Goal: Information Seeking & Learning: Understand process/instructions

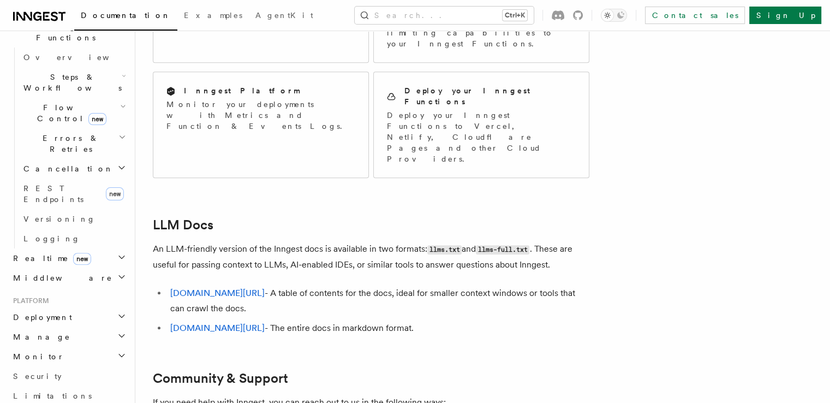
scroll to position [330, 0]
click at [43, 314] on span "Deployment" at bounding box center [40, 319] width 63 height 11
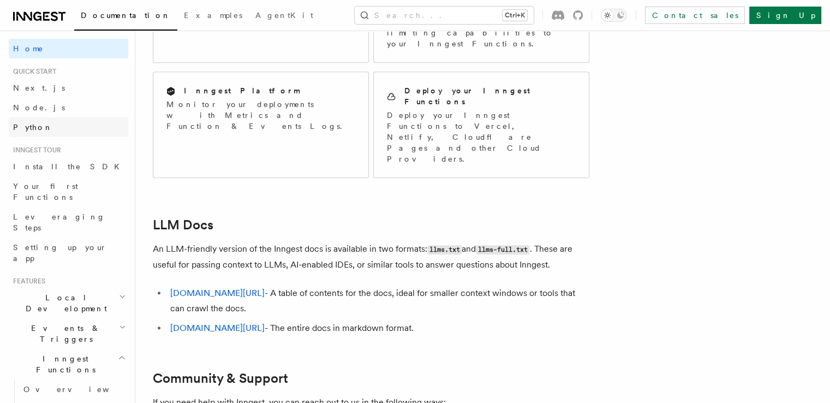
scroll to position [0, 0]
click at [116, 14] on span "Documentation" at bounding box center [126, 15] width 90 height 9
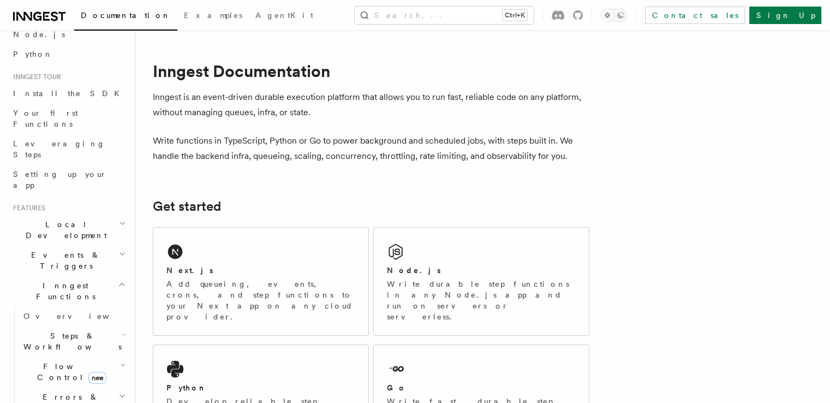
scroll to position [111, 0]
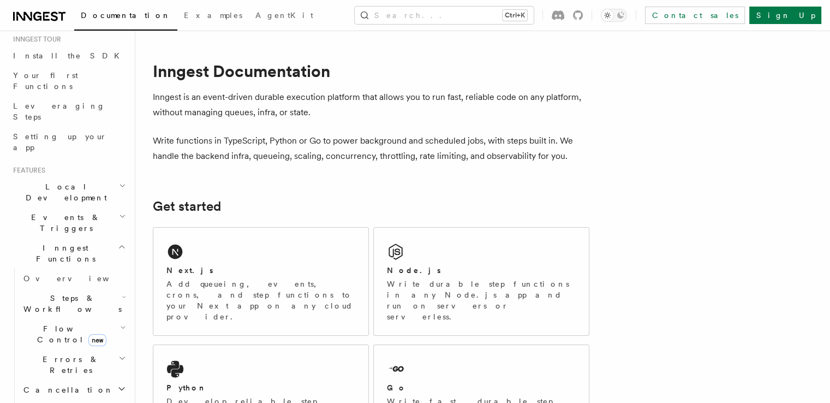
click at [108, 177] on h2 "Local Development" at bounding box center [69, 192] width 120 height 31
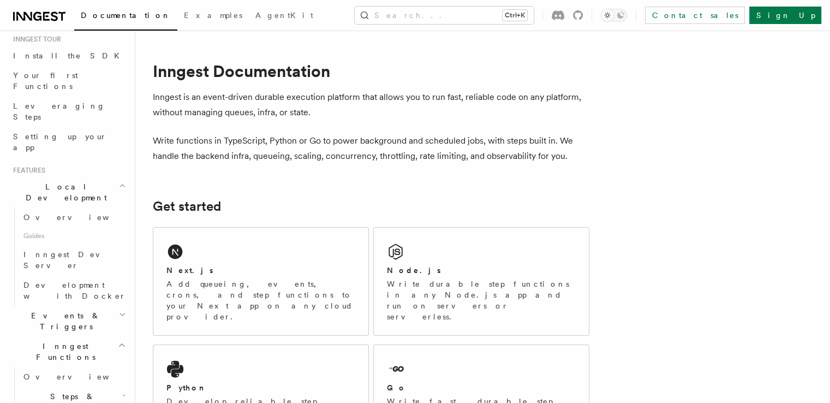
click at [119, 181] on icon "button" at bounding box center [122, 185] width 7 height 9
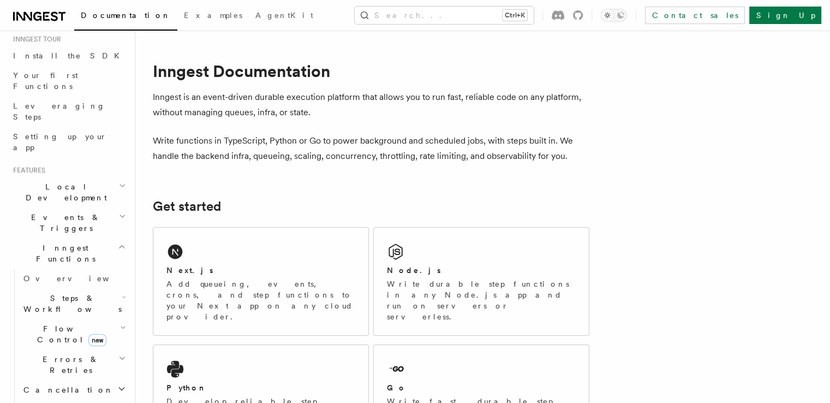
click at [119, 181] on icon "button" at bounding box center [122, 185] width 7 height 9
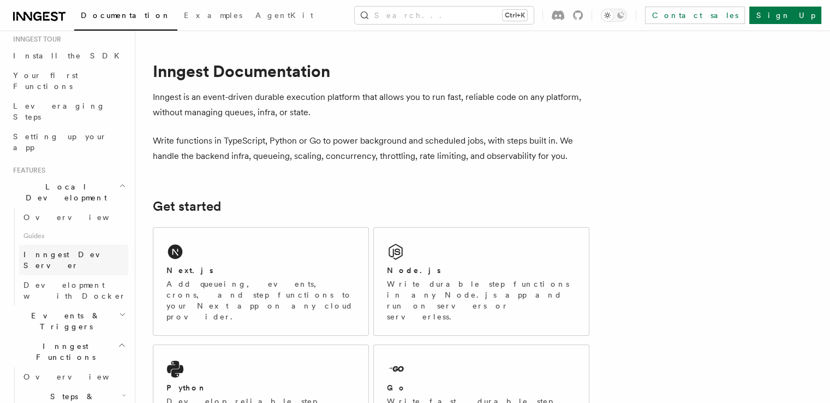
click at [55, 250] on span "Inngest Dev Server" at bounding box center [69, 260] width 93 height 20
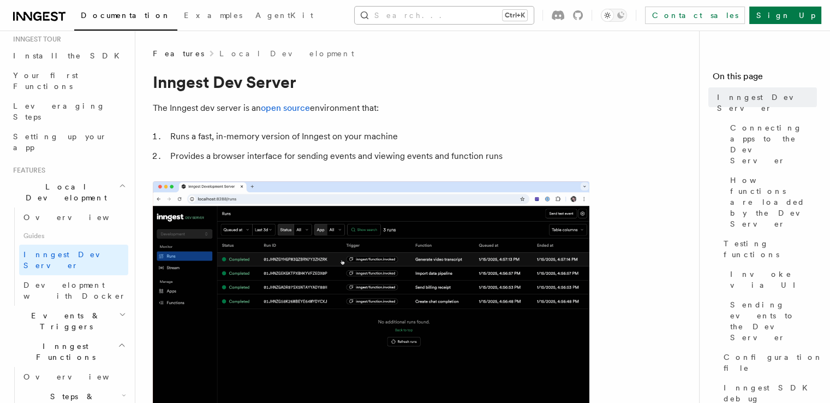
click at [469, 10] on button "Search... Ctrl+K" at bounding box center [444, 15] width 179 height 17
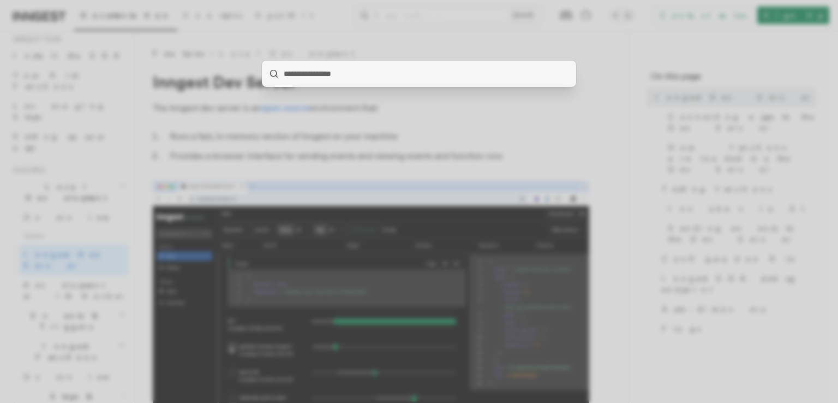
click at [375, 14] on div at bounding box center [419, 201] width 838 height 403
